Goal: Navigation & Orientation: Find specific page/section

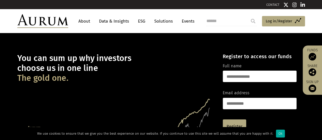
drag, startPoint x: 84, startPoint y: 15, endPoint x: 84, endPoint y: 19, distance: 4.6
click at [84, 15] on nav "About Data & Insights ESG Solutions Events" at bounding box center [135, 21] width 134 height 14
click at [84, 20] on link "About" at bounding box center [84, 21] width 17 height 9
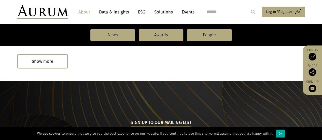
scroll to position [441, 0]
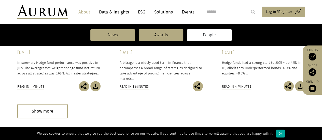
click at [199, 34] on link "People" at bounding box center [209, 35] width 45 height 12
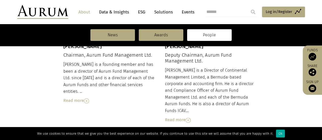
scroll to position [229, 0]
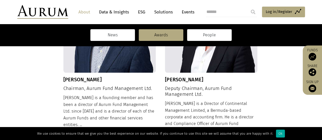
click at [110, 32] on link "News" at bounding box center [112, 35] width 45 height 12
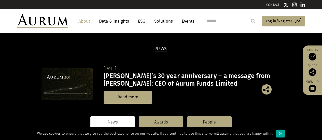
click at [189, 22] on link "Events" at bounding box center [186, 21] width 15 height 9
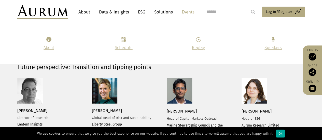
scroll to position [611, 0]
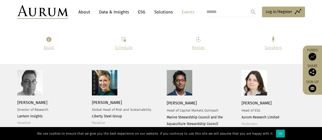
click at [109, 85] on img at bounding box center [104, 82] width 25 height 25
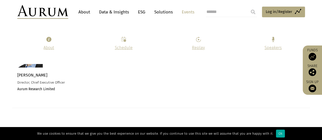
scroll to position [1679, 0]
